Goal: Task Accomplishment & Management: Use online tool/utility

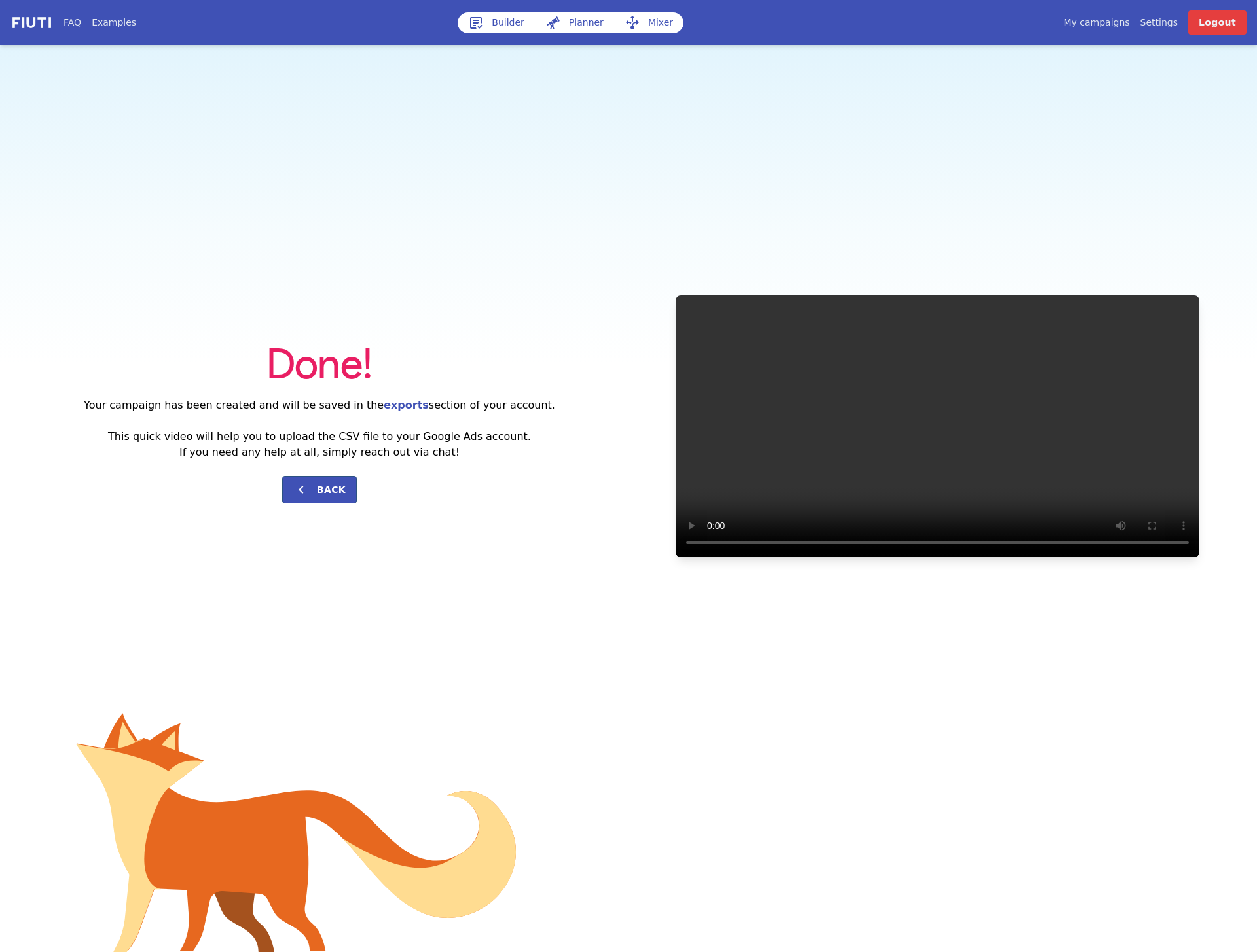
drag, startPoint x: 324, startPoint y: 249, endPoint x: 508, endPoint y: 128, distance: 220.2
click at [324, 249] on div "Done! Your campaign has been created and will be saved in the exports section o…" at bounding box center [628, 426] width 1257 height 761
click at [789, 88] on div "Done! Your campaign has been created and will be saved in the exports section o…" at bounding box center [628, 426] width 1257 height 761
click at [468, 151] on div "Done! Your campaign has been created and will be saved in the exports section o…" at bounding box center [628, 426] width 1257 height 761
click at [504, 25] on link "Builder" at bounding box center [496, 23] width 77 height 21
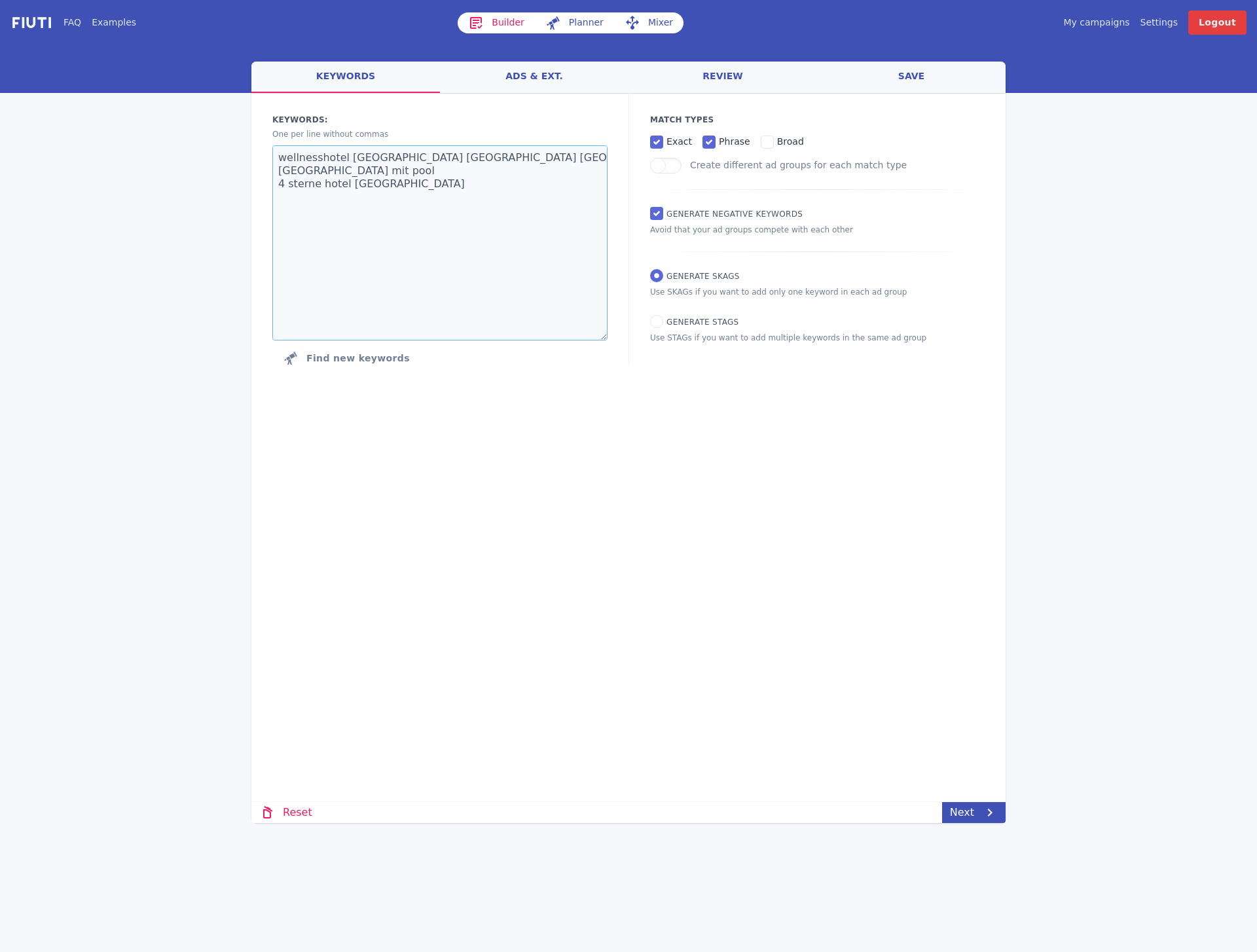
click at [370, 223] on textarea "wellnesshotel [GEOGRAPHIC_DATA] [GEOGRAPHIC_DATA] [GEOGRAPHIC_DATA] [GEOGRAPHIC…" at bounding box center [439, 243] width 336 height 195
paste textarea "la müda hotel [GEOGRAPHIC_DATA]"
type textarea "la müda hotel [GEOGRAPHIC_DATA]"
